Goal: Find specific page/section: Find specific page/section

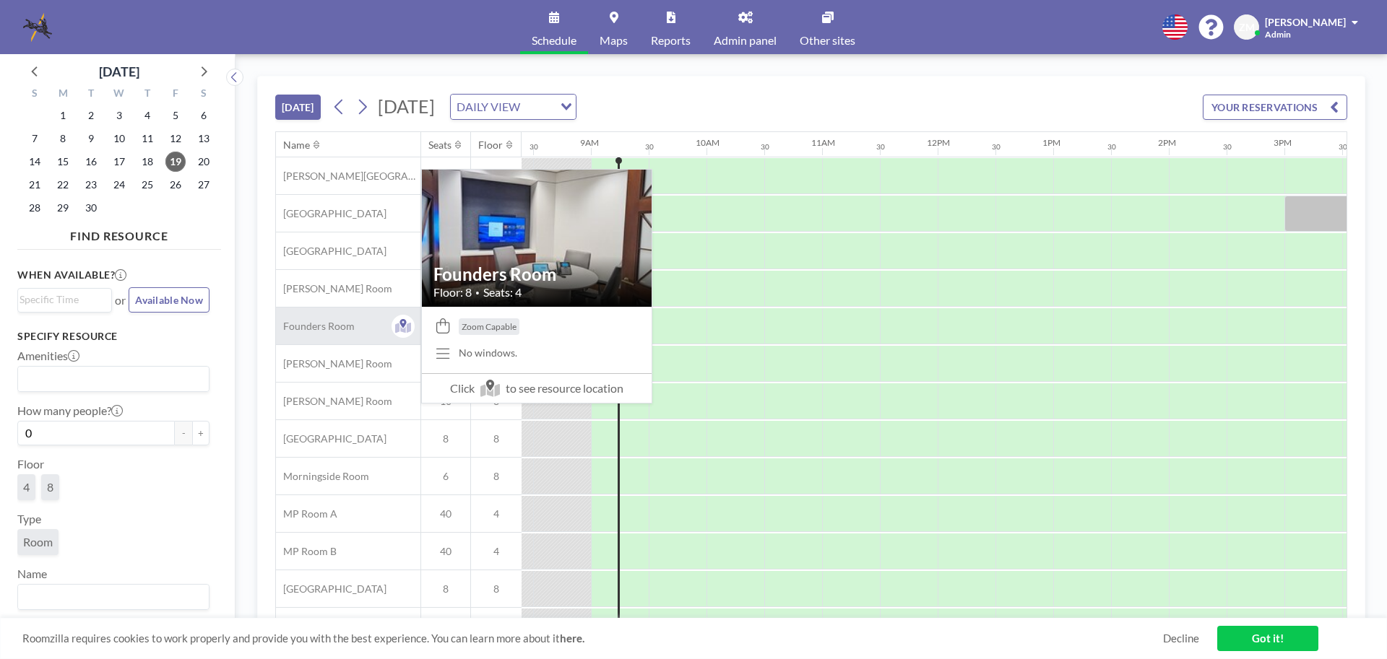
scroll to position [0, 982]
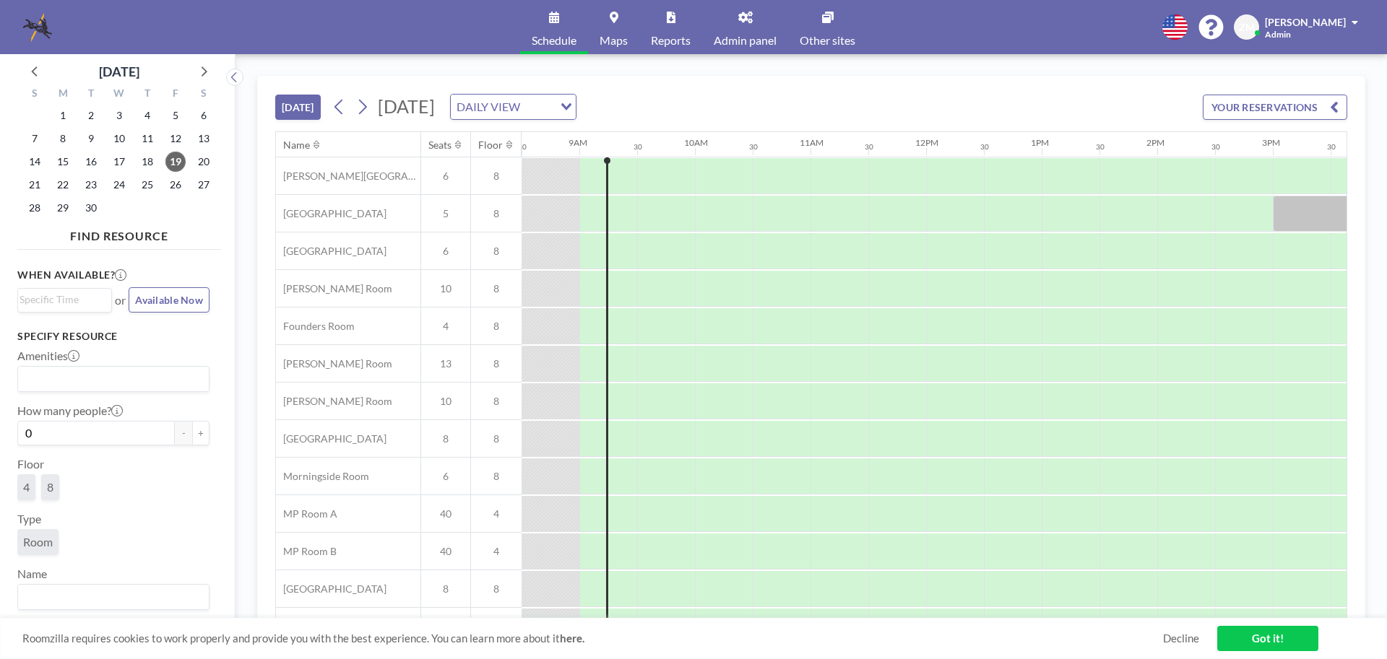
click at [754, 35] on span "Admin panel" at bounding box center [745, 41] width 63 height 12
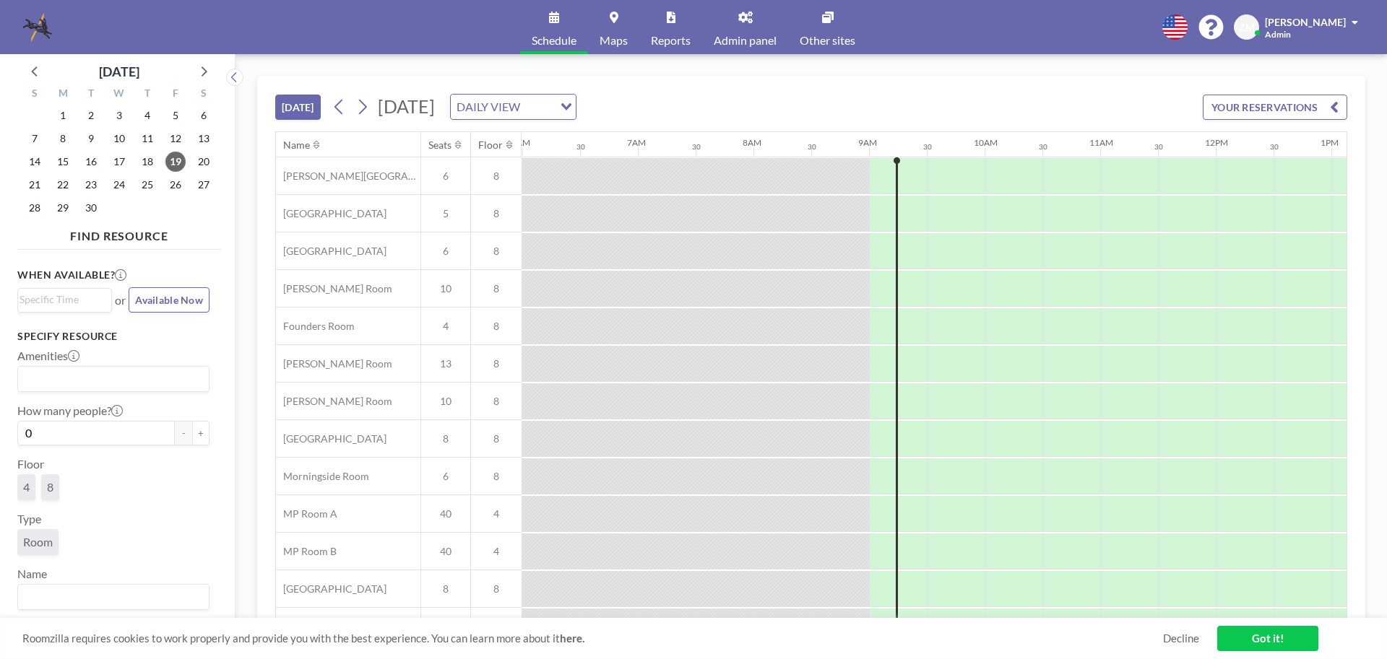
scroll to position [0, 982]
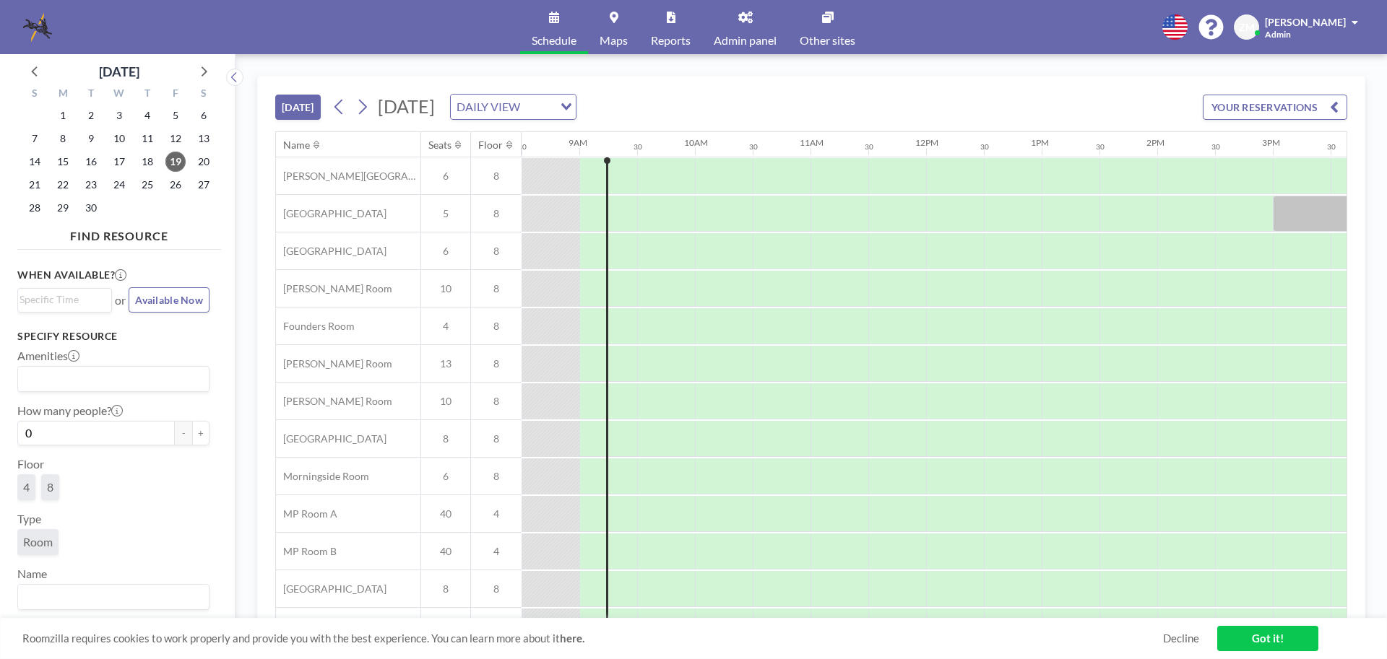
click at [758, 45] on span "Admin panel" at bounding box center [745, 41] width 63 height 12
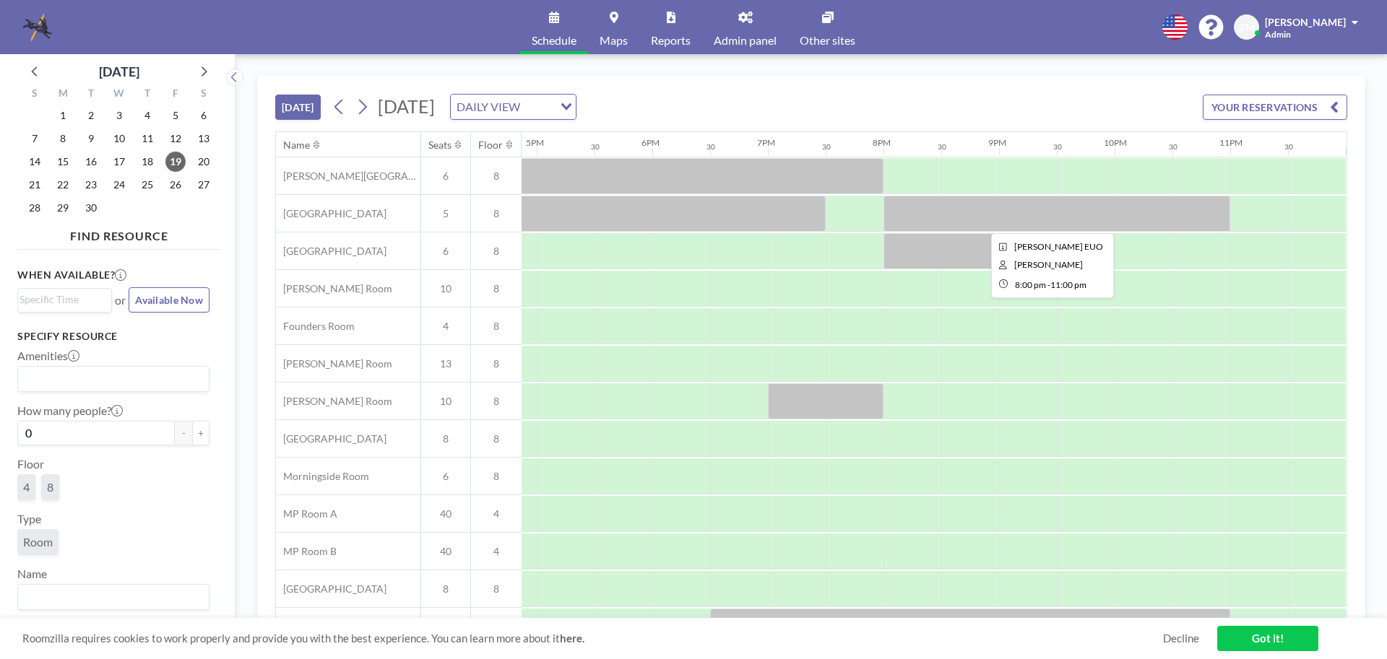
scroll to position [72, 1958]
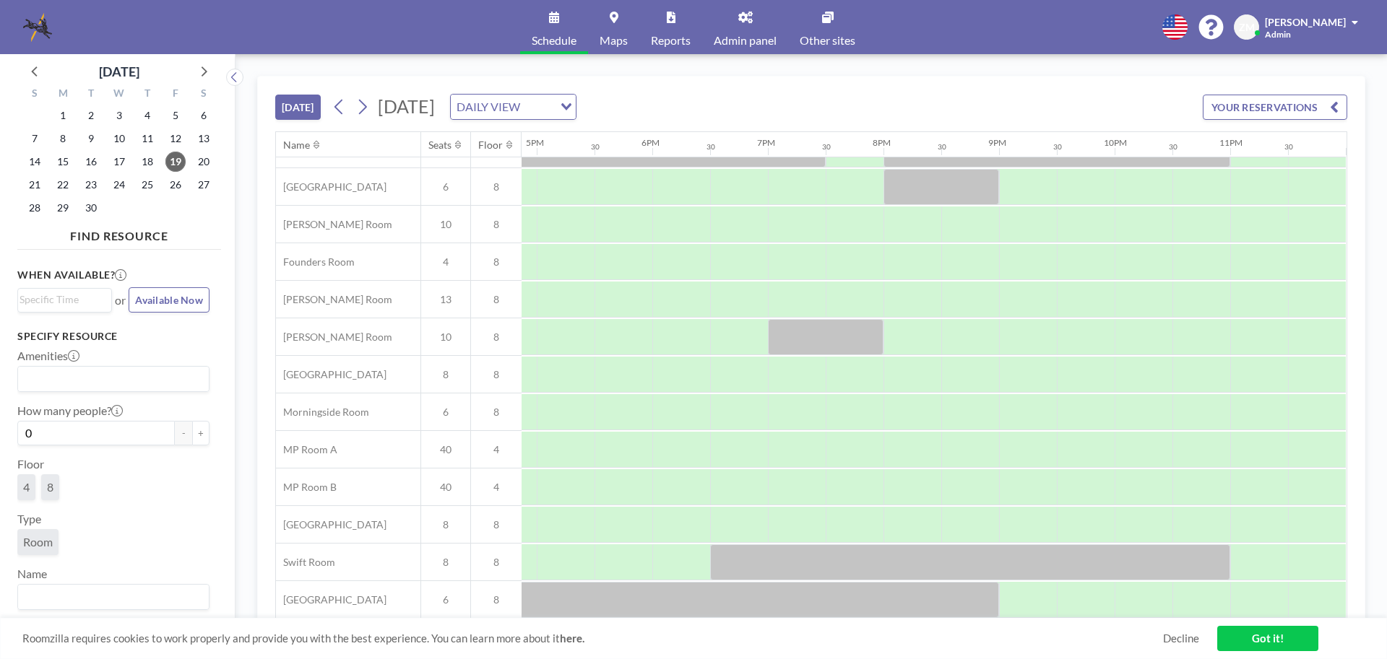
click at [643, 40] on link "Reports" at bounding box center [670, 27] width 63 height 54
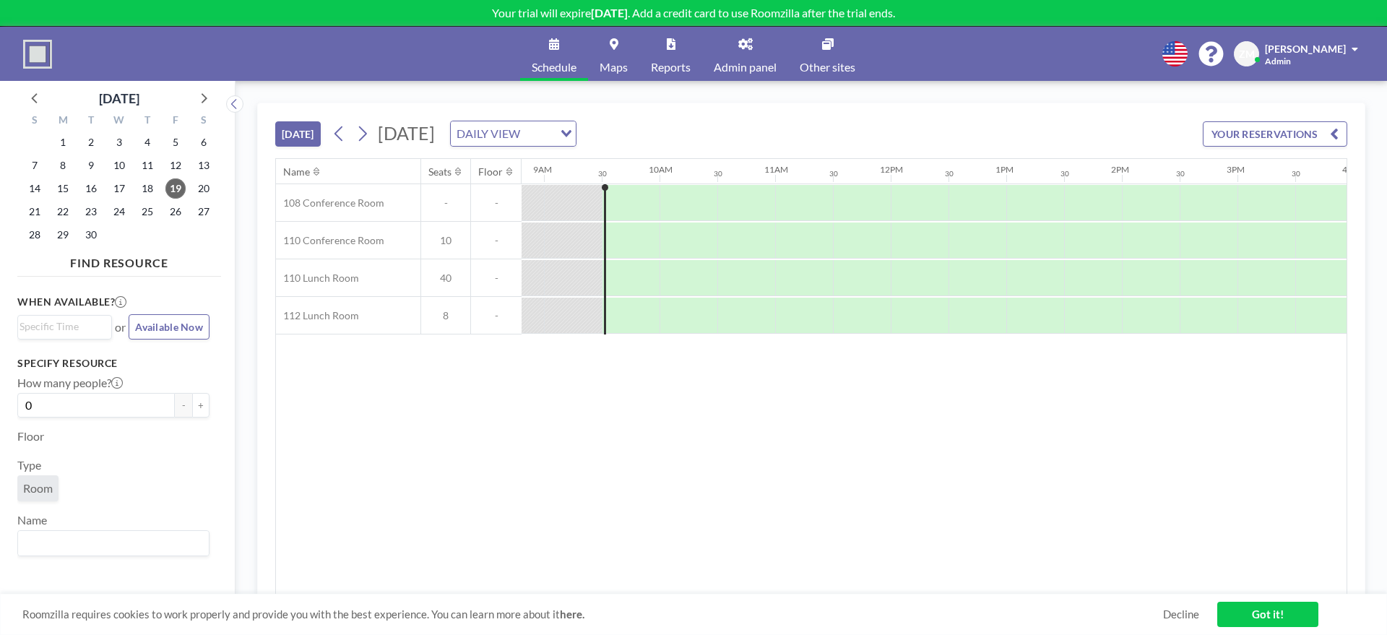
scroll to position [0, 1040]
click at [663, 65] on span "Reports" at bounding box center [671, 67] width 40 height 12
